Goal: Information Seeking & Learning: Learn about a topic

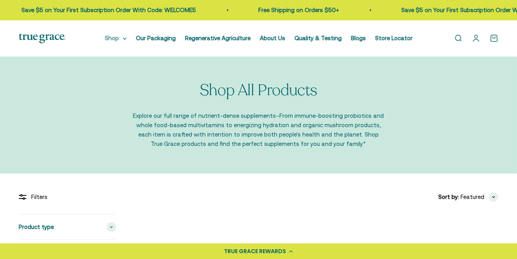
click at [119, 43] on summary "Shop" at bounding box center [116, 38] width 22 height 9
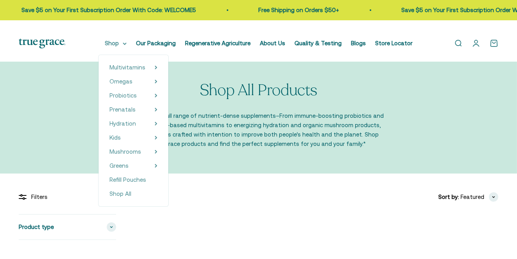
click at [126, 46] on summary "Shop" at bounding box center [116, 43] width 22 height 9
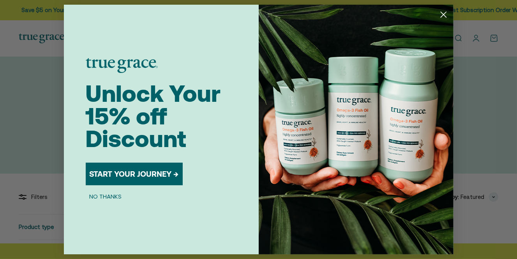
click at [442, 17] on circle "Close dialog" at bounding box center [443, 14] width 13 height 13
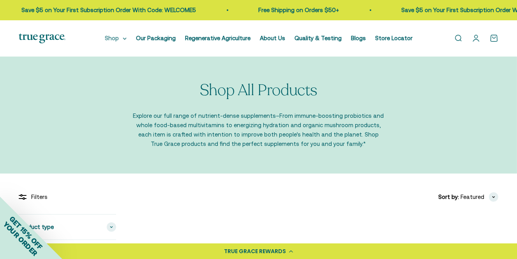
click at [125, 40] on icon at bounding box center [125, 38] width 4 height 3
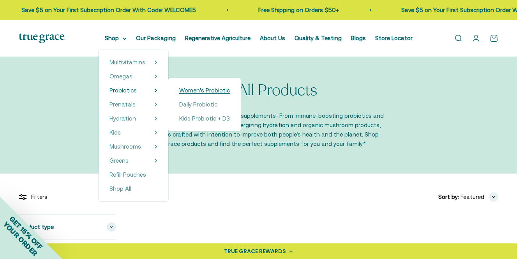
click at [209, 94] on span "Women's Probiotic" at bounding box center [204, 90] width 51 height 7
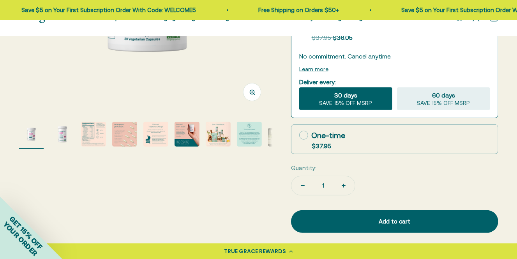
scroll to position [217, 0]
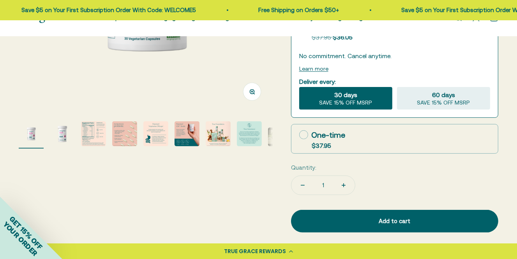
click at [93, 146] on img "Go to item 3" at bounding box center [93, 133] width 25 height 25
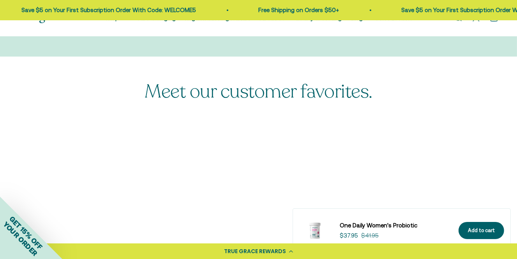
scroll to position [1996, 0]
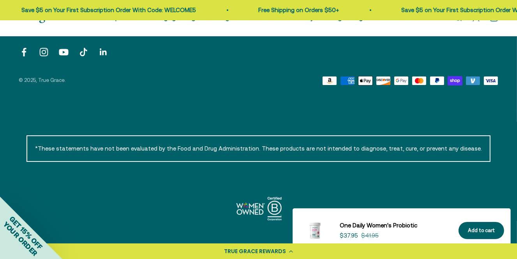
scroll to position [2583, 0]
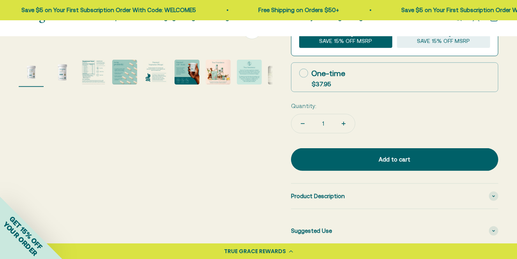
scroll to position [278, 0]
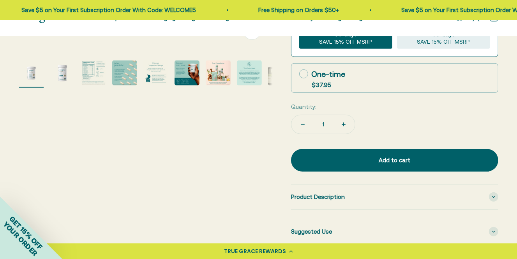
click at [92, 85] on img "Go to item 3" at bounding box center [93, 72] width 25 height 25
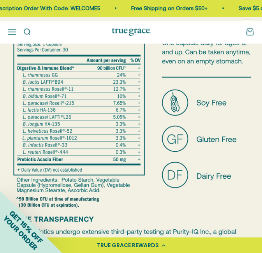
scroll to position [0, 0]
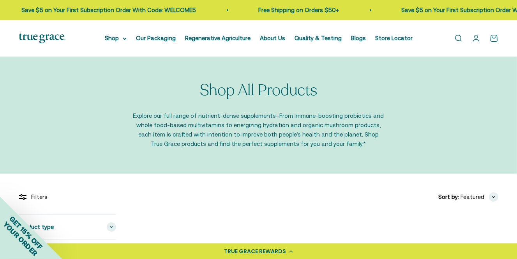
click at [454, 42] on link "Open search" at bounding box center [458, 38] width 9 height 9
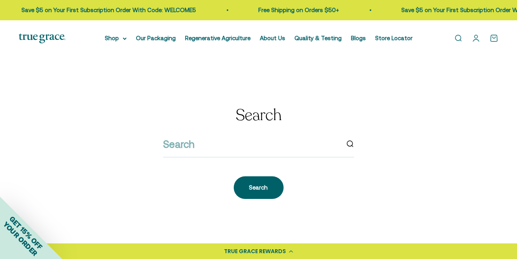
click at [454, 42] on link "Open search" at bounding box center [458, 38] width 9 height 9
click at [206, 152] on input "search" at bounding box center [251, 144] width 176 height 16
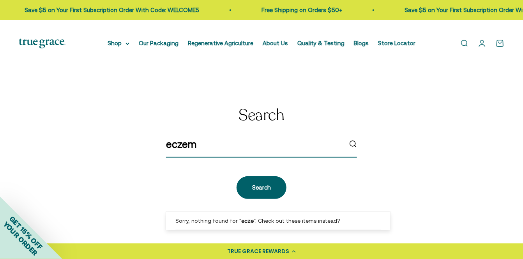
type input "[MEDICAL_DATA]"
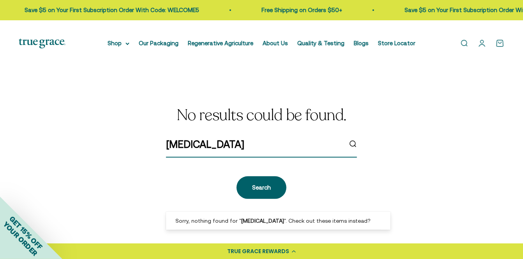
drag, startPoint x: 220, startPoint y: 200, endPoint x: 158, endPoint y: 199, distance: 62.0
click at [158, 199] on div "No results could be found. eczema Search" at bounding box center [262, 152] width 486 height 93
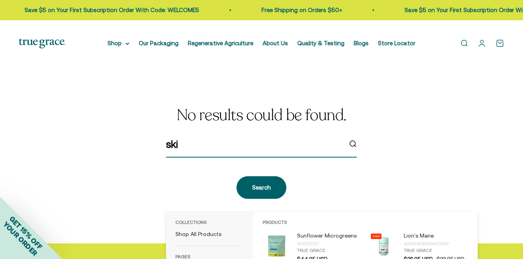
type input "skin"
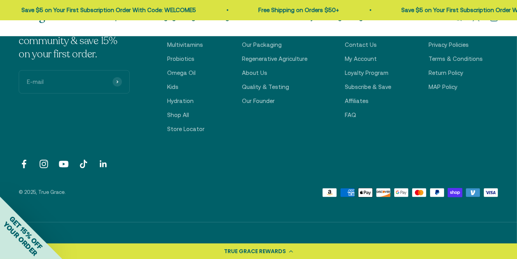
scroll to position [372, 0]
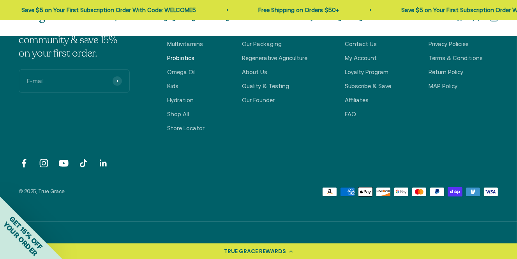
click at [167, 63] on link "Probiotics" at bounding box center [180, 57] width 27 height 9
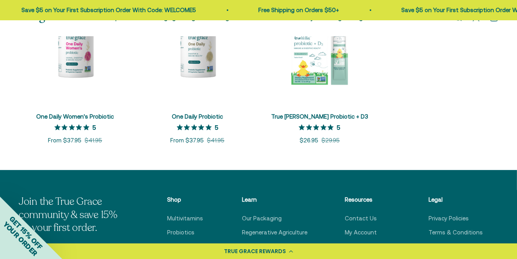
scroll to position [206, 0]
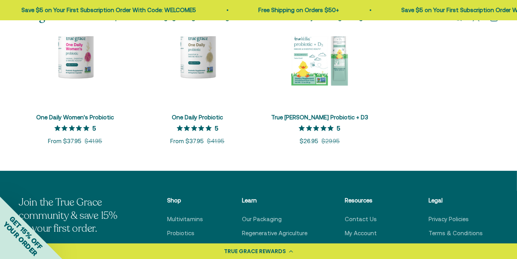
click at [117, 101] on div "+ Quick add" at bounding box center [102, 92] width 47 height 18
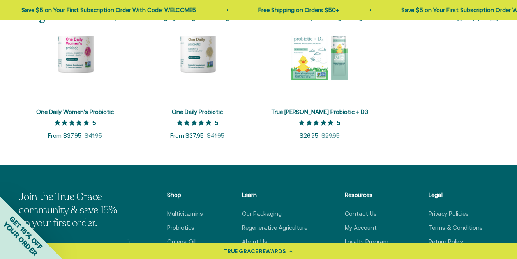
scroll to position [212, 0]
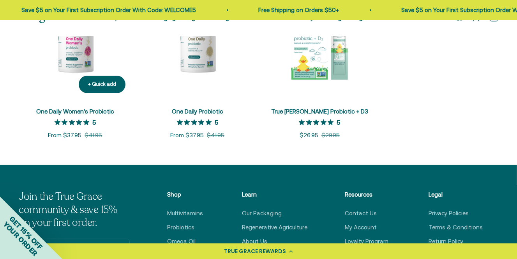
click at [73, 100] on img at bounding box center [75, 43] width 113 height 113
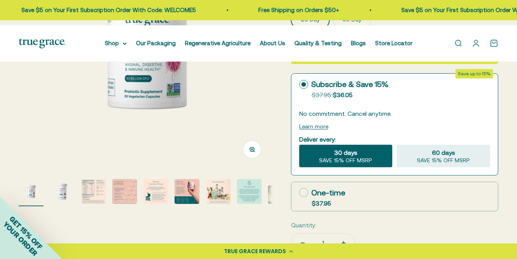
scroll to position [184, 0]
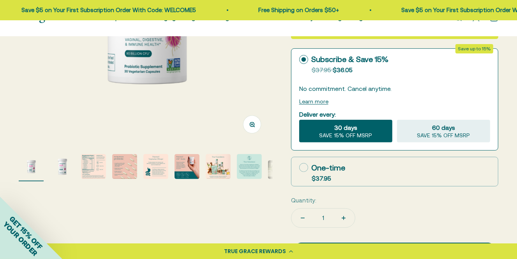
click at [94, 179] on img "Go to item 3" at bounding box center [93, 166] width 25 height 25
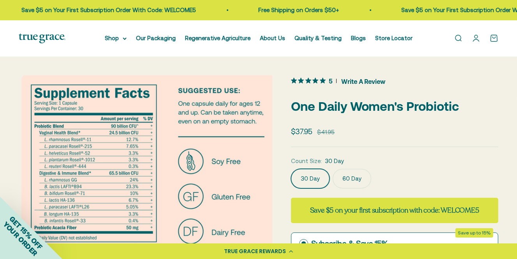
scroll to position [3, 0]
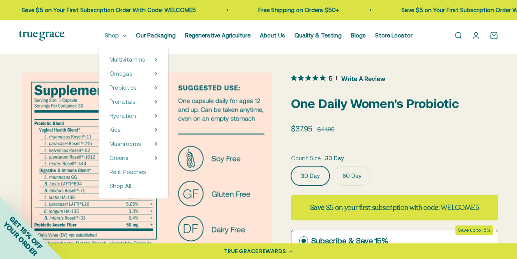
click at [110, 39] on summary "Shop" at bounding box center [116, 35] width 22 height 9
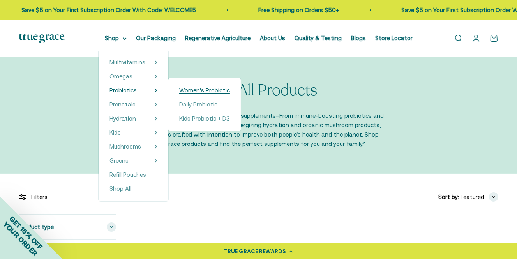
click at [211, 94] on span "Women's Probiotic" at bounding box center [204, 90] width 51 height 7
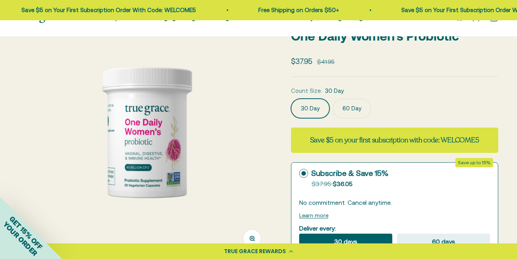
scroll to position [70, 0]
